Goal: Check status: Check status

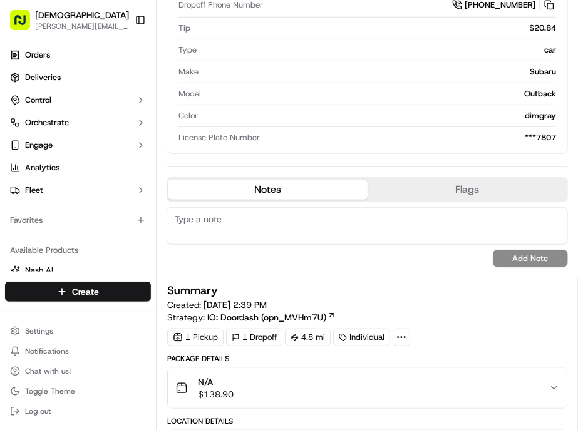
scroll to position [348, 0]
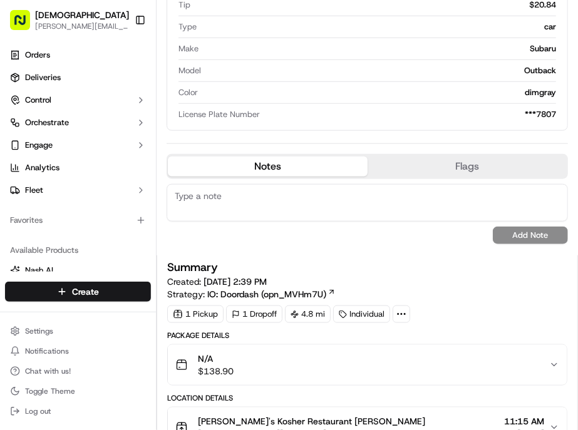
click at [534, 353] on div "N/A $138.90" at bounding box center [362, 365] width 374 height 25
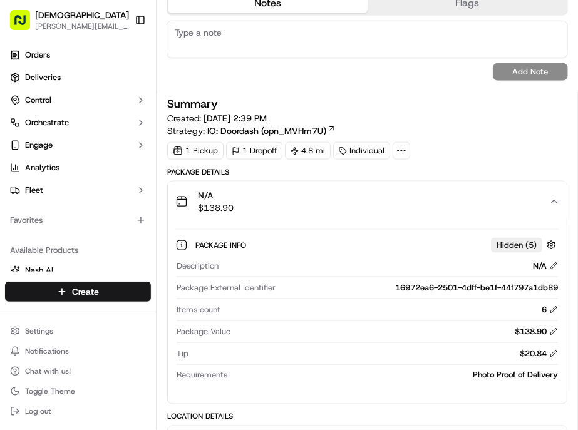
scroll to position [487, 0]
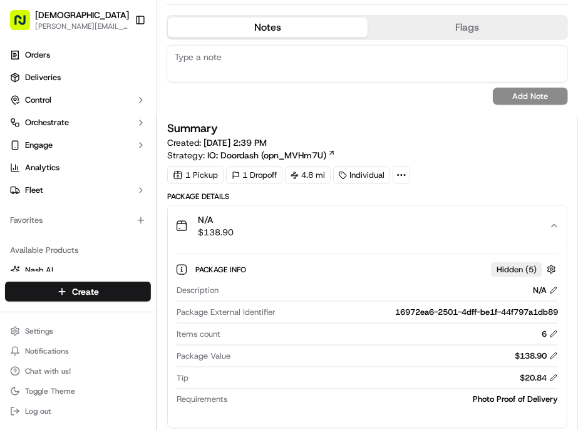
click at [530, 214] on div "N/A $138.90" at bounding box center [362, 226] width 374 height 25
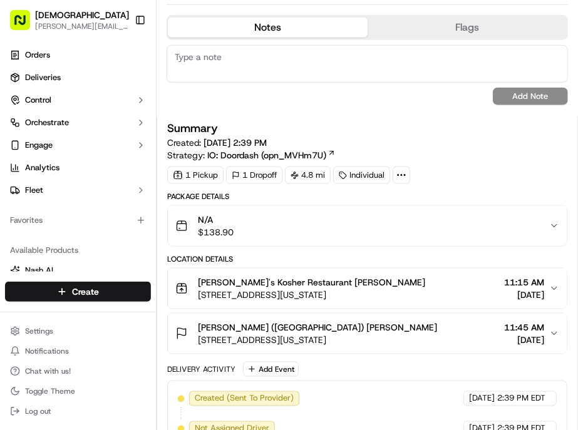
click at [530, 214] on div "N/A $138.90" at bounding box center [362, 226] width 374 height 25
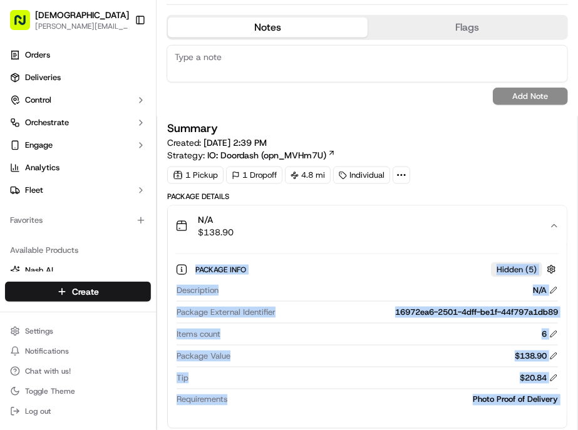
scroll to position [765, 0]
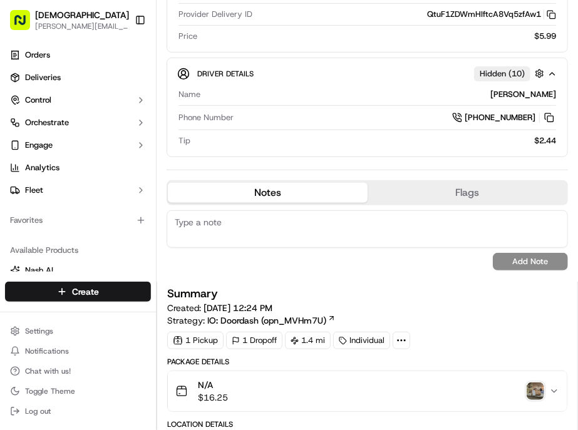
scroll to position [139, 0]
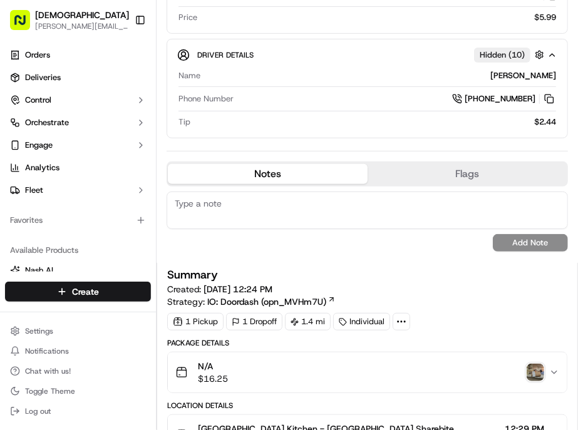
click at [536, 364] on img "button" at bounding box center [536, 373] width 18 height 18
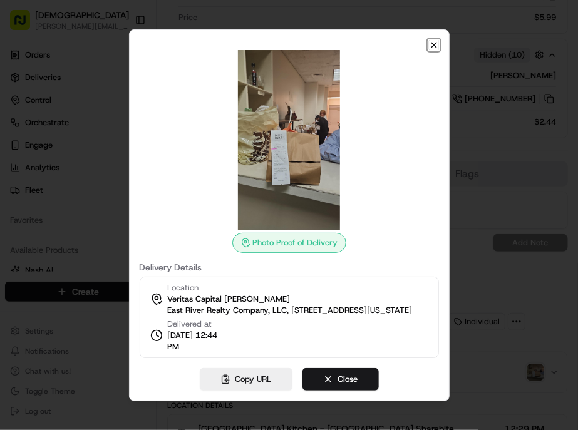
click at [432, 48] on icon "button" at bounding box center [434, 45] width 5 height 5
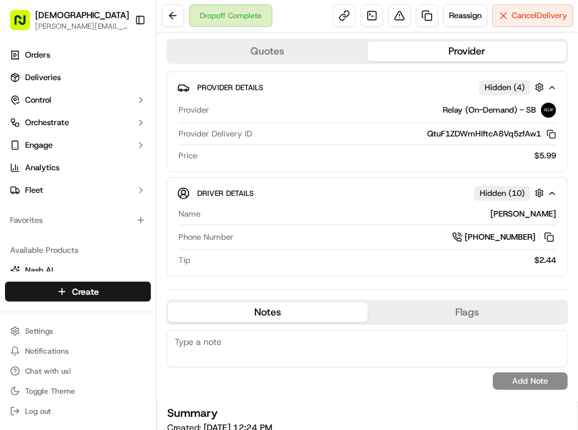
scroll to position [0, 0]
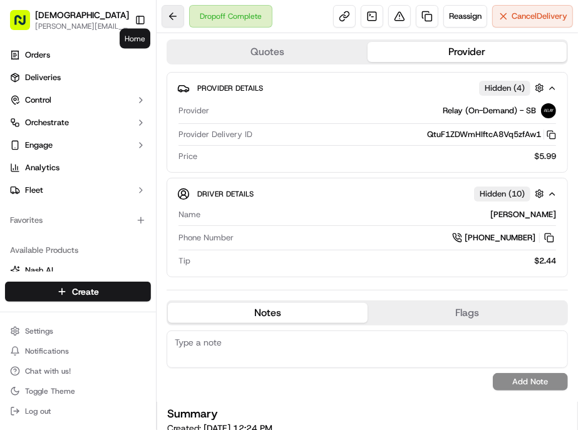
click at [162, 15] on button at bounding box center [173, 16] width 23 height 23
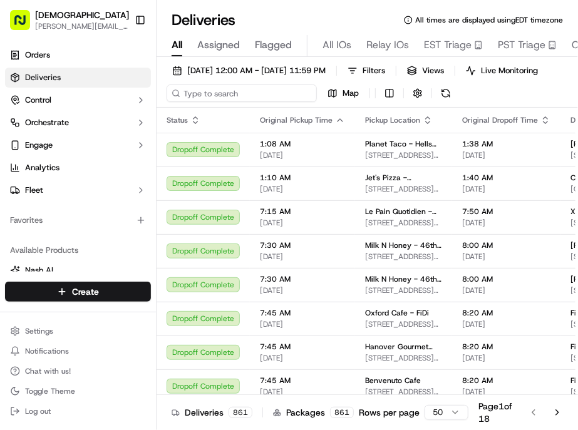
click at [192, 85] on input at bounding box center [242, 94] width 150 height 18
paste input "Ethan Parker"
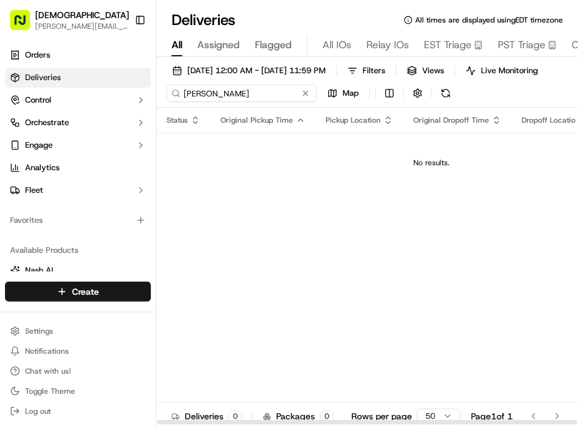
click at [167, 85] on input "Ethan Parker" at bounding box center [242, 94] width 150 height 18
type input "Ethan Parker"
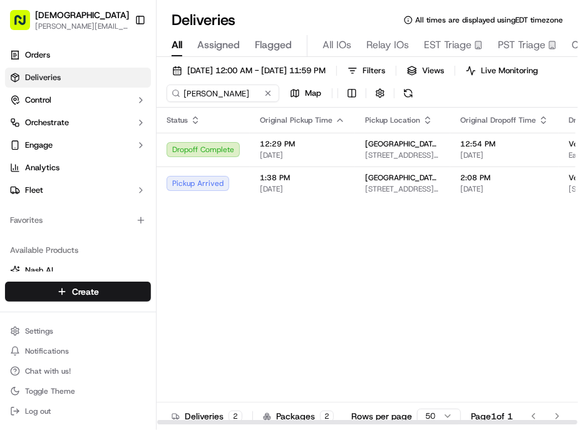
scroll to position [0, 88]
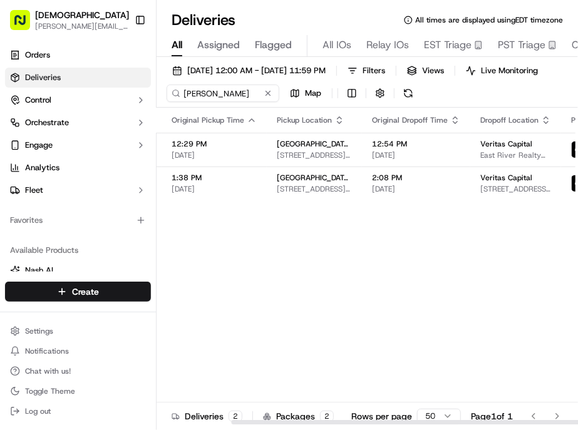
drag, startPoint x: 372, startPoint y: 401, endPoint x: 517, endPoint y: 400, distance: 145.3
click at [517, 420] on div at bounding box center [441, 422] width 420 height 4
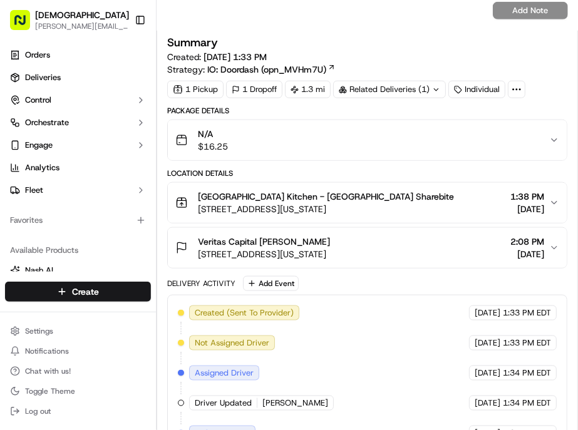
scroll to position [626, 0]
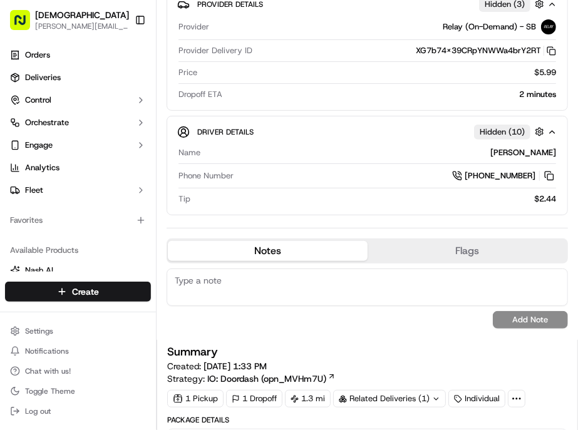
scroll to position [139, 0]
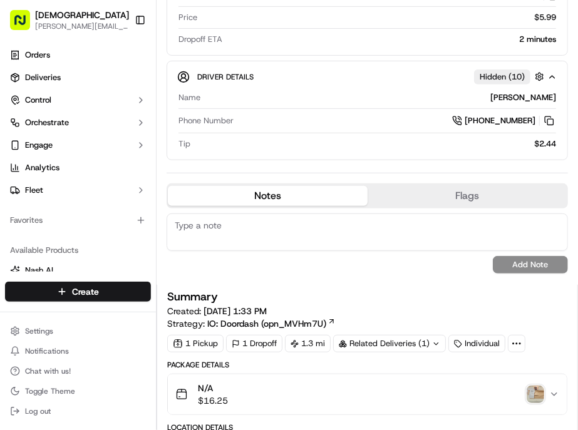
click at [533, 386] on img "button" at bounding box center [536, 395] width 18 height 18
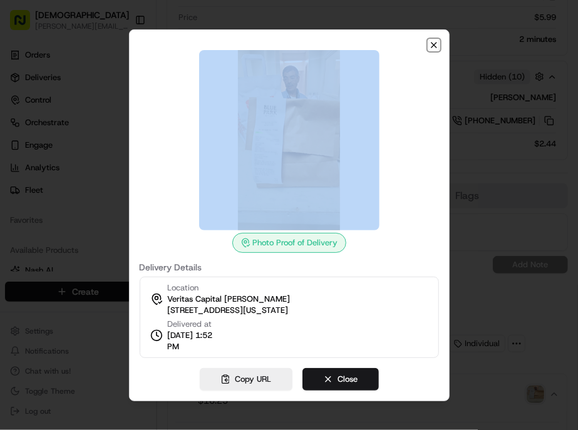
click at [429, 50] on icon "button" at bounding box center [434, 45] width 10 height 10
click at [396, 86] on div "Photo Proof of Delivery Delivery Details Location Veritas Capital Ethan Parker …" at bounding box center [289, 215] width 321 height 372
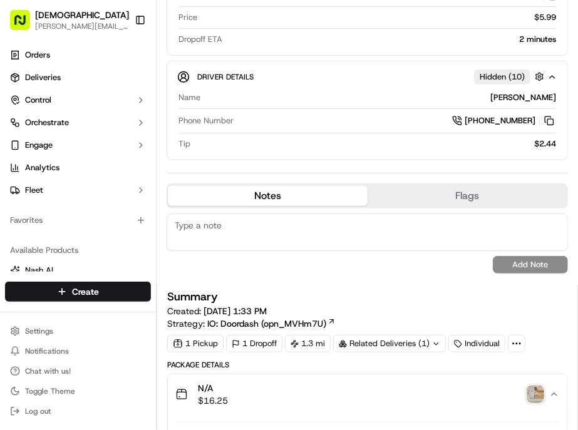
scroll to position [278, 0]
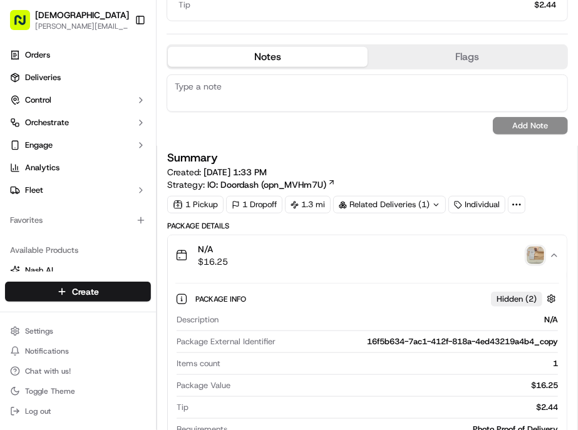
click at [535, 247] on img "button" at bounding box center [536, 256] width 18 height 18
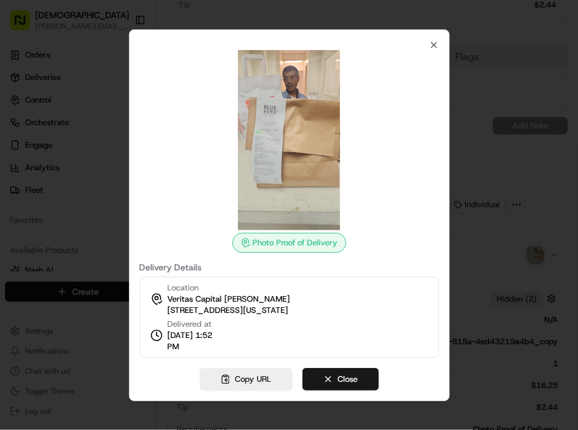
click at [535, 154] on div at bounding box center [289, 215] width 578 height 430
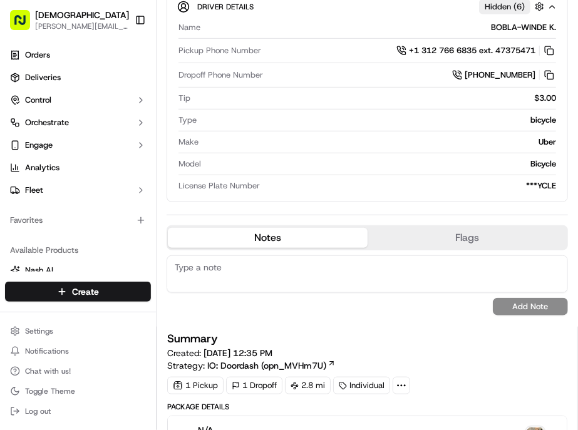
scroll to position [278, 0]
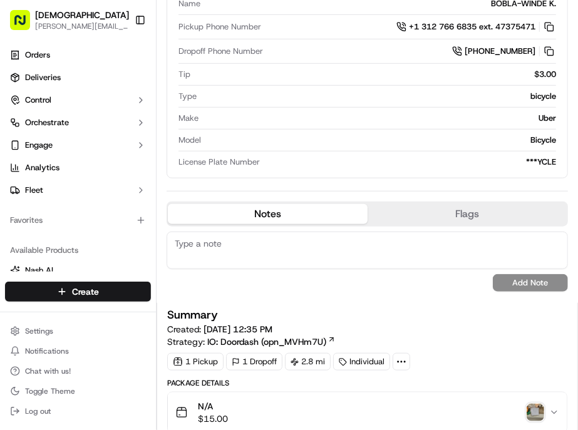
click at [537, 404] on img "button" at bounding box center [536, 413] width 18 height 18
